Goal: Obtain resource: Download file/media

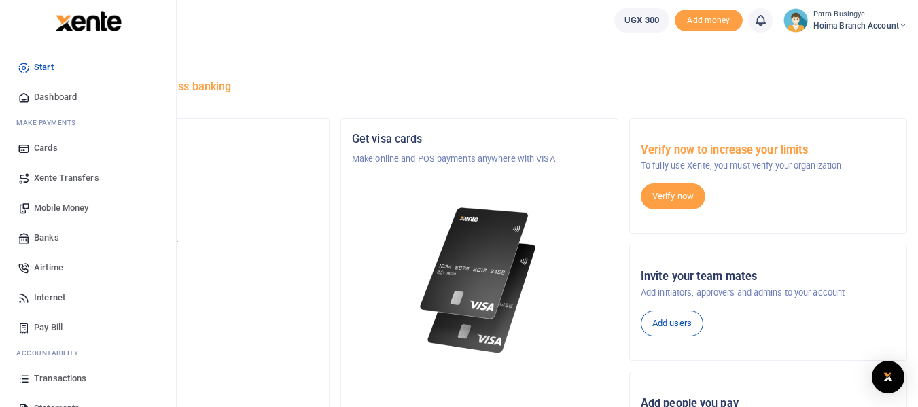
click at [50, 96] on span "Dashboard" at bounding box center [55, 97] width 43 height 14
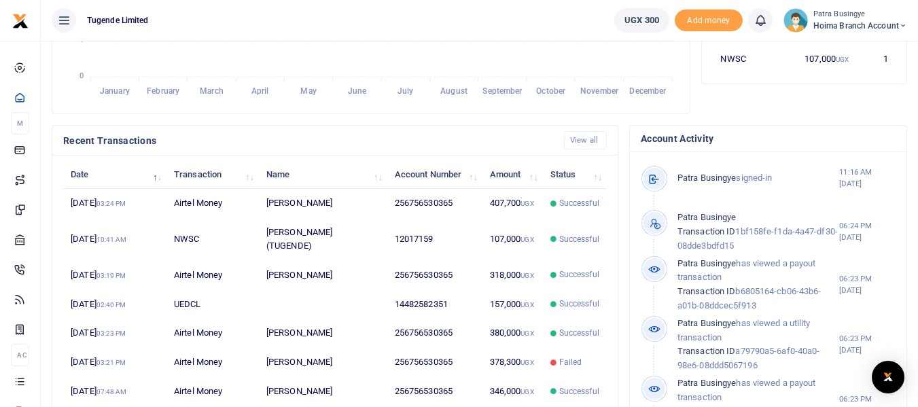
scroll to position [11, 11]
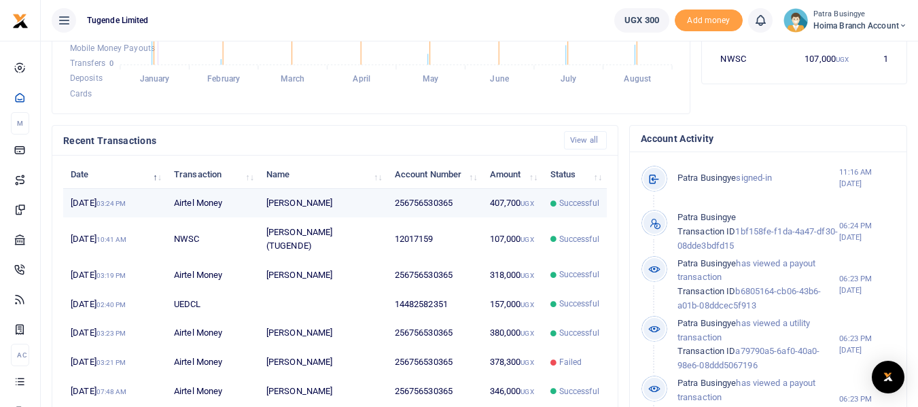
click at [289, 218] on td "Shamila Babirye" at bounding box center [323, 203] width 128 height 29
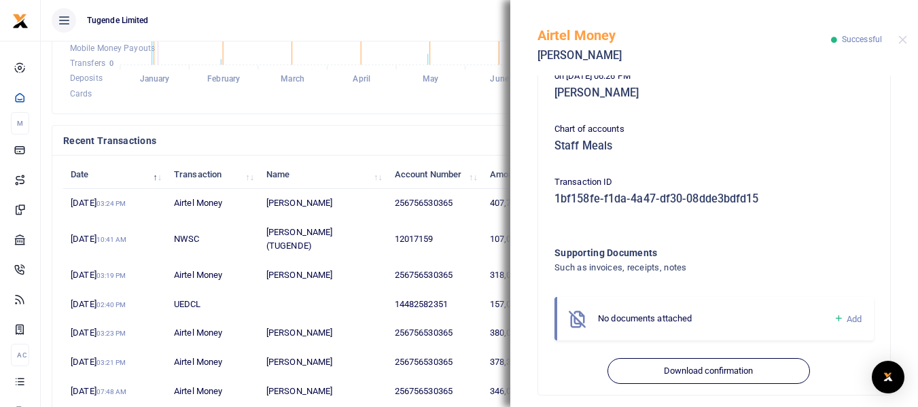
scroll to position [369, 0]
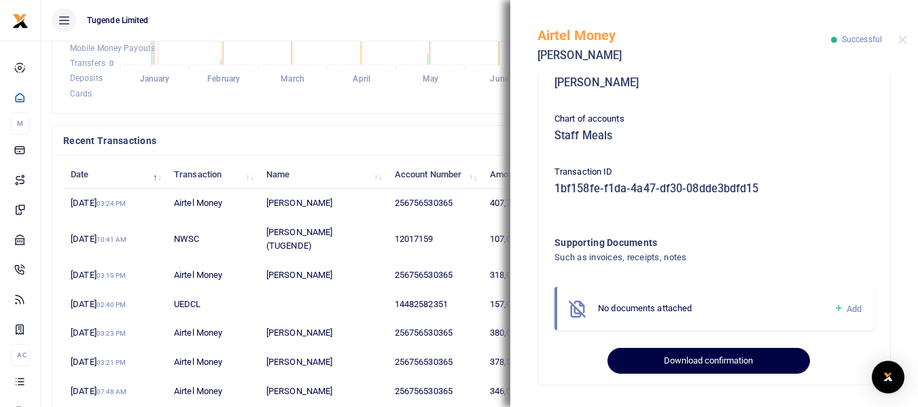
click at [698, 360] on button "Download confirmation" at bounding box center [708, 361] width 202 height 26
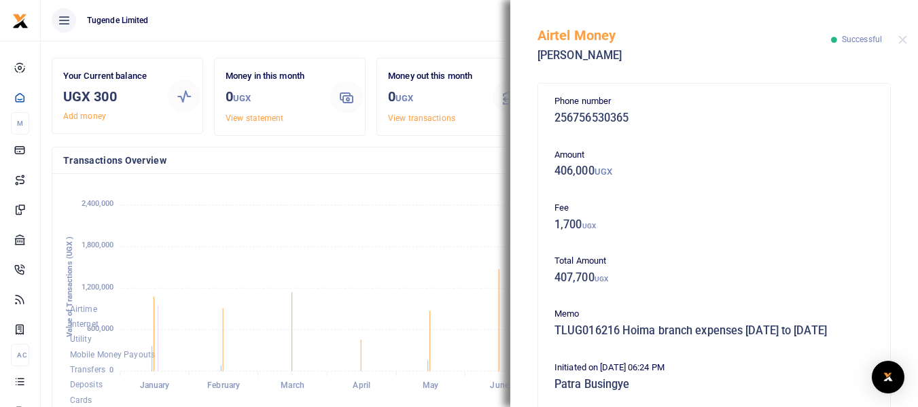
scroll to position [0, 0]
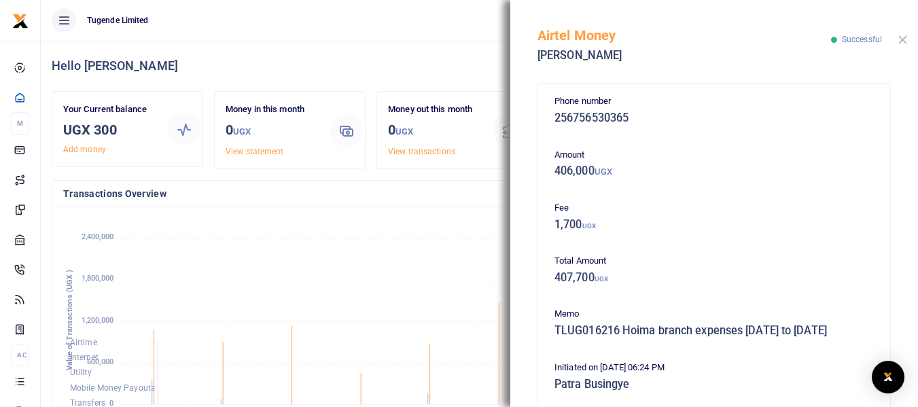
click at [900, 40] on button "Close" at bounding box center [902, 39] width 9 height 9
